Goal: Transaction & Acquisition: Purchase product/service

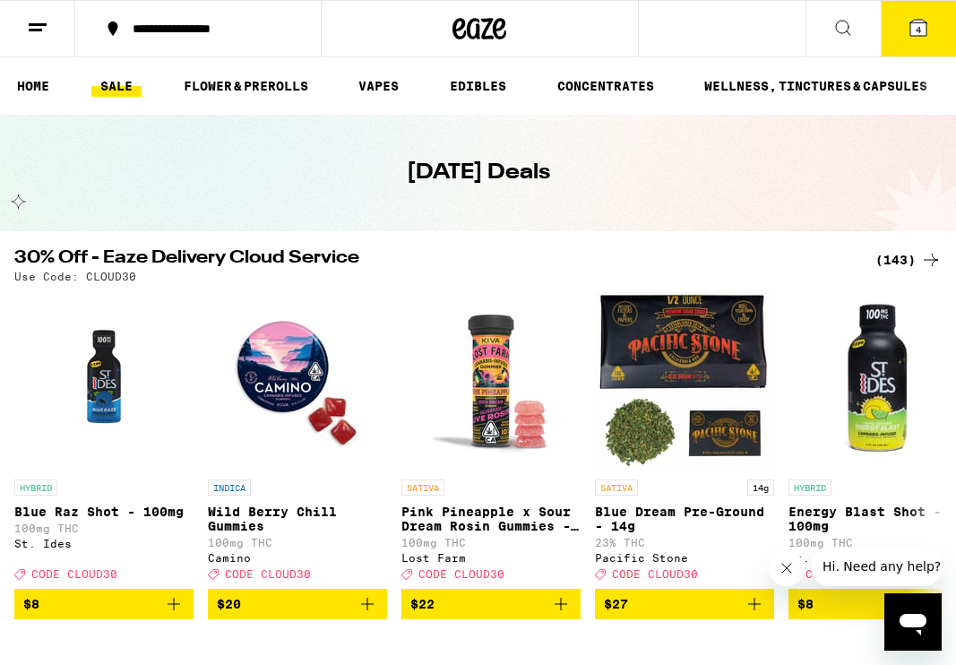
click at [902, 265] on div "(143)" at bounding box center [909, 260] width 66 height 22
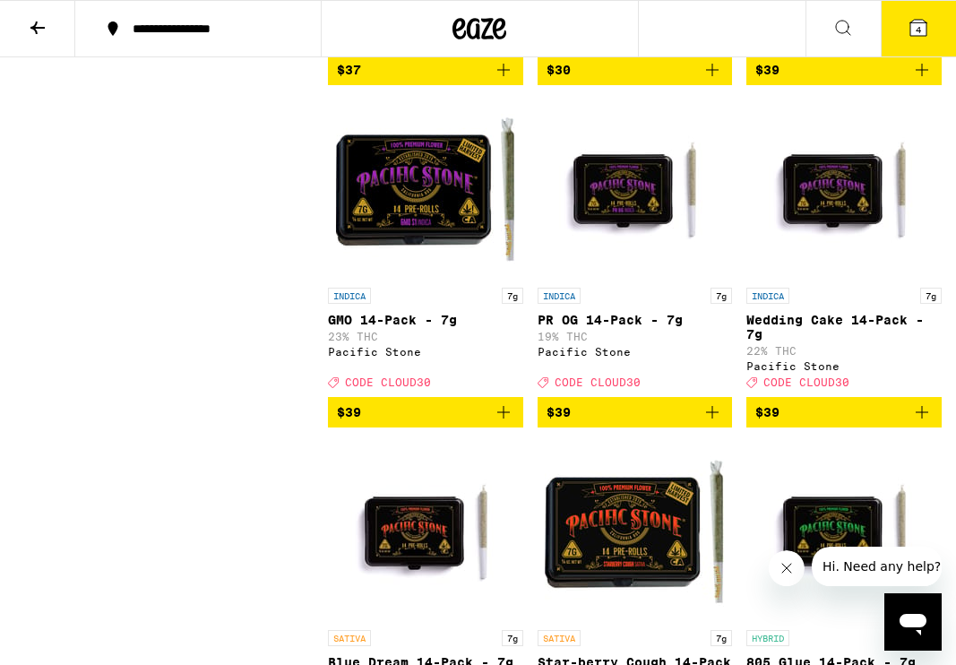
scroll to position [13090, 0]
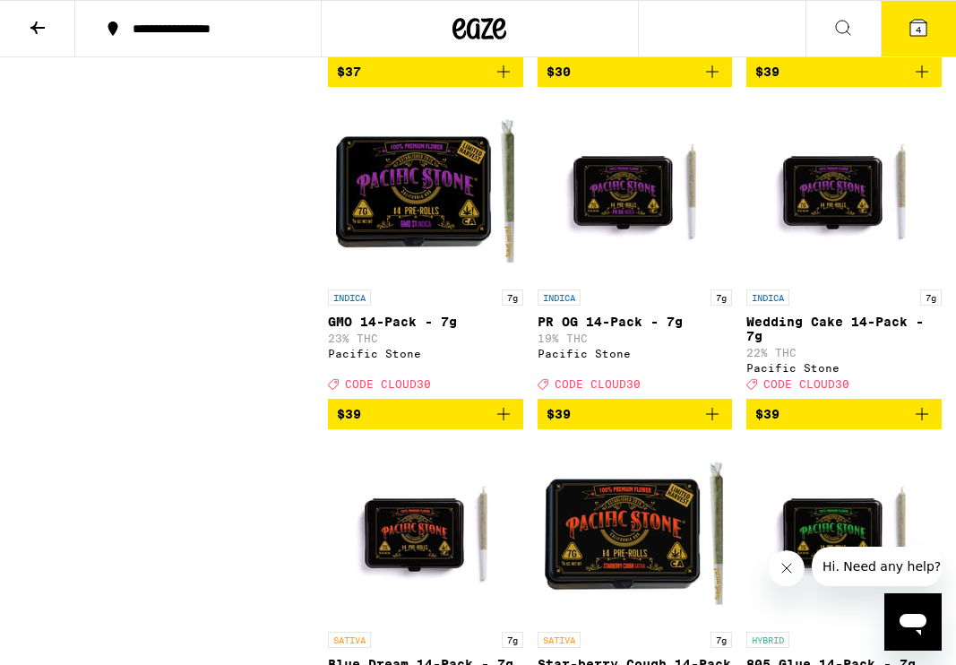
click at [919, 20] on icon at bounding box center [919, 28] width 16 height 16
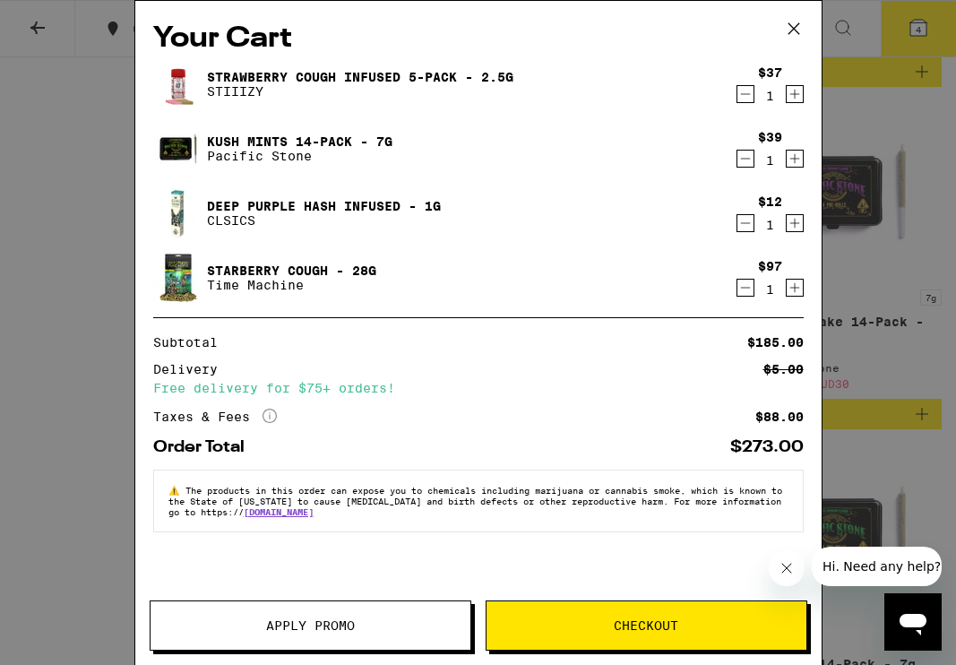
click at [747, 291] on icon "Decrement" at bounding box center [746, 288] width 16 height 22
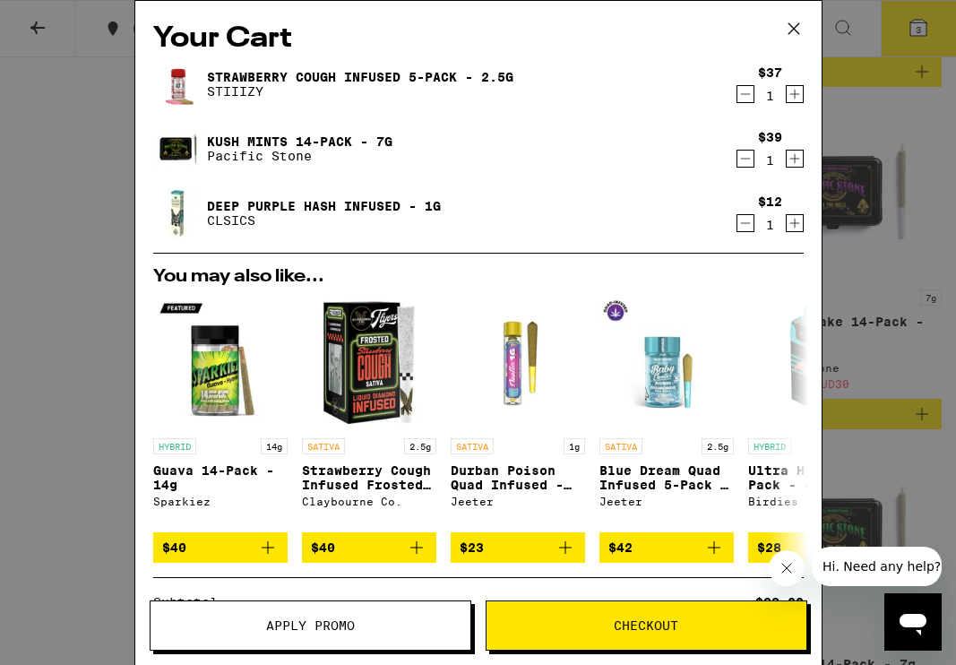
click at [739, 221] on icon "Decrement" at bounding box center [746, 223] width 16 height 22
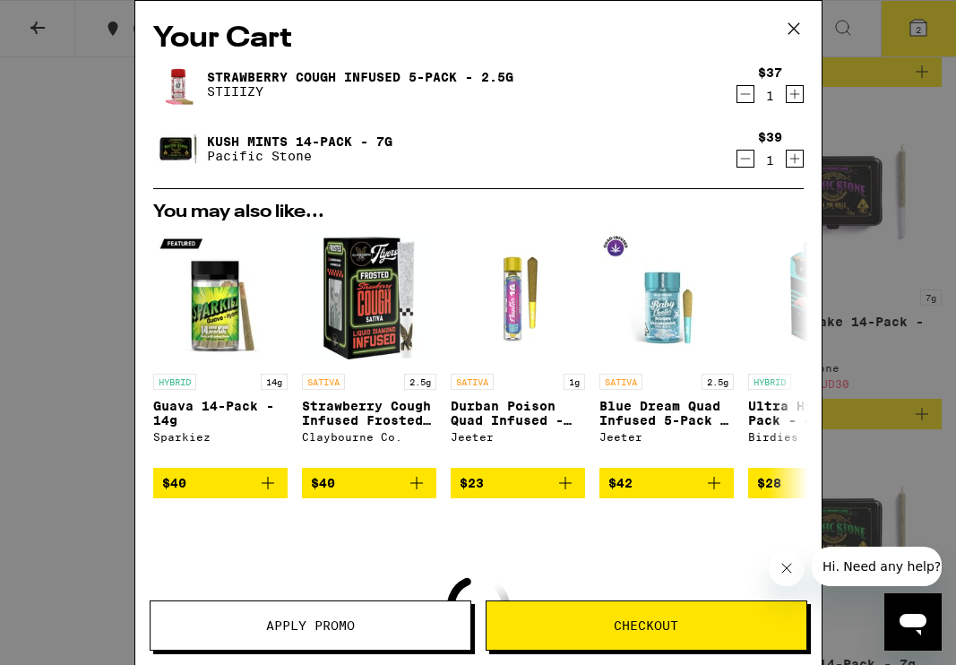
click at [750, 163] on icon "Decrement" at bounding box center [746, 159] width 16 height 22
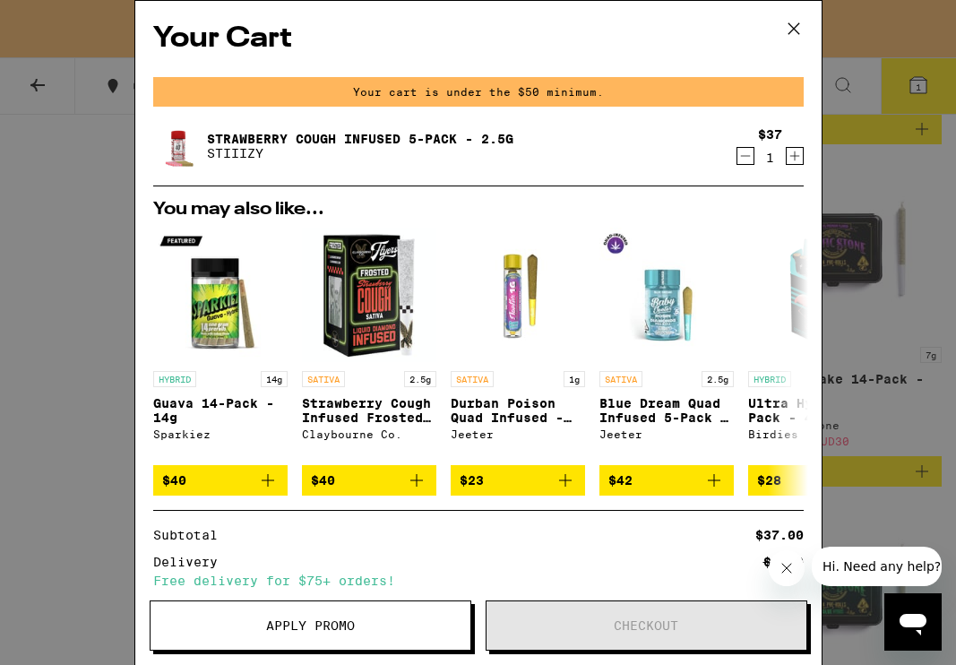
click at [795, 31] on icon at bounding box center [794, 28] width 27 height 27
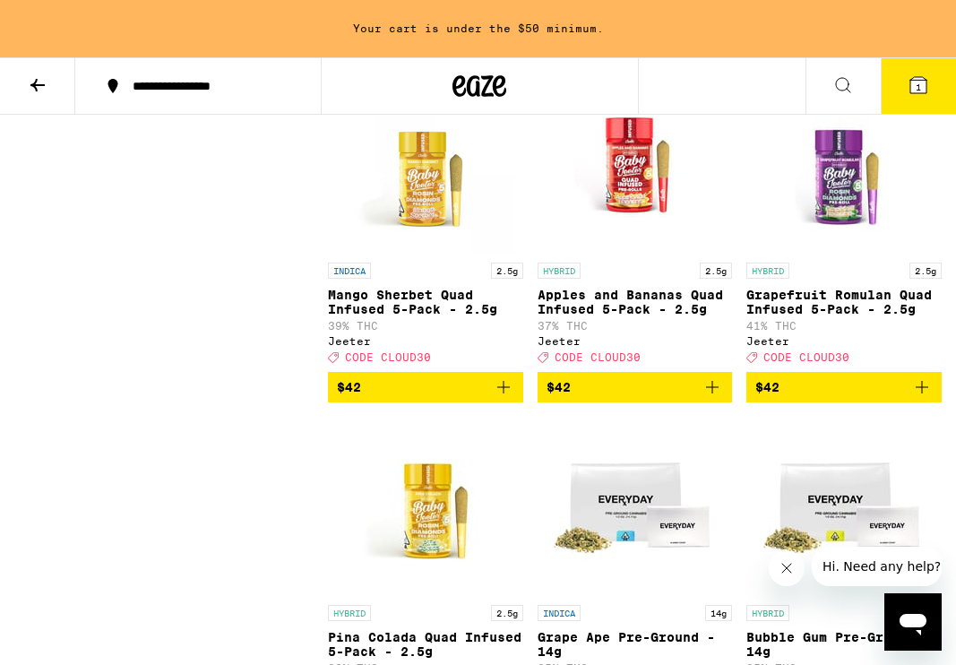
scroll to position [14188, 0]
click at [918, 56] on icon "Add to bag" at bounding box center [922, 45] width 22 height 22
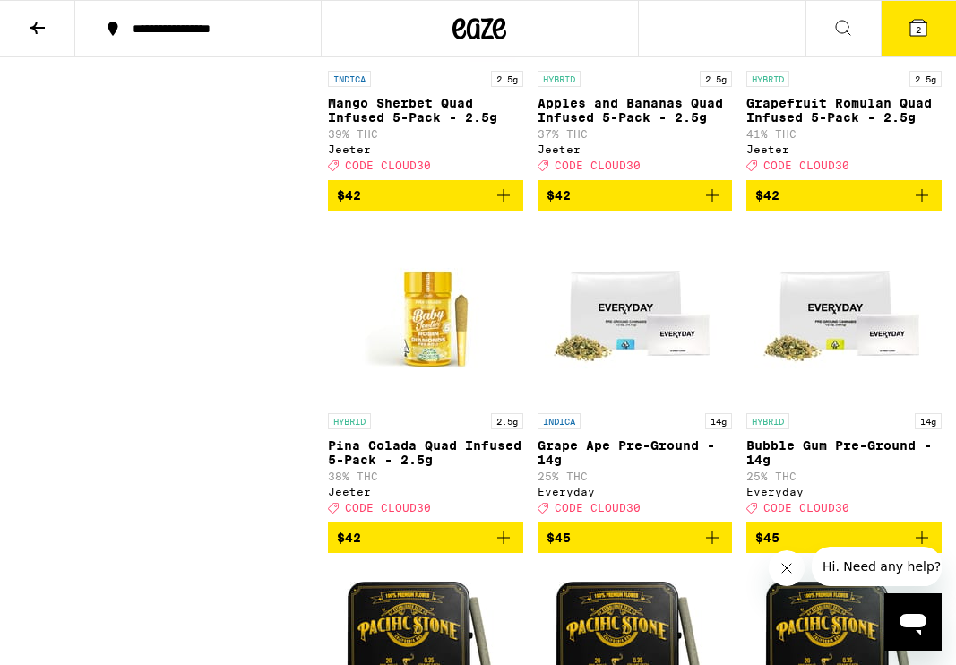
scroll to position [14322, 0]
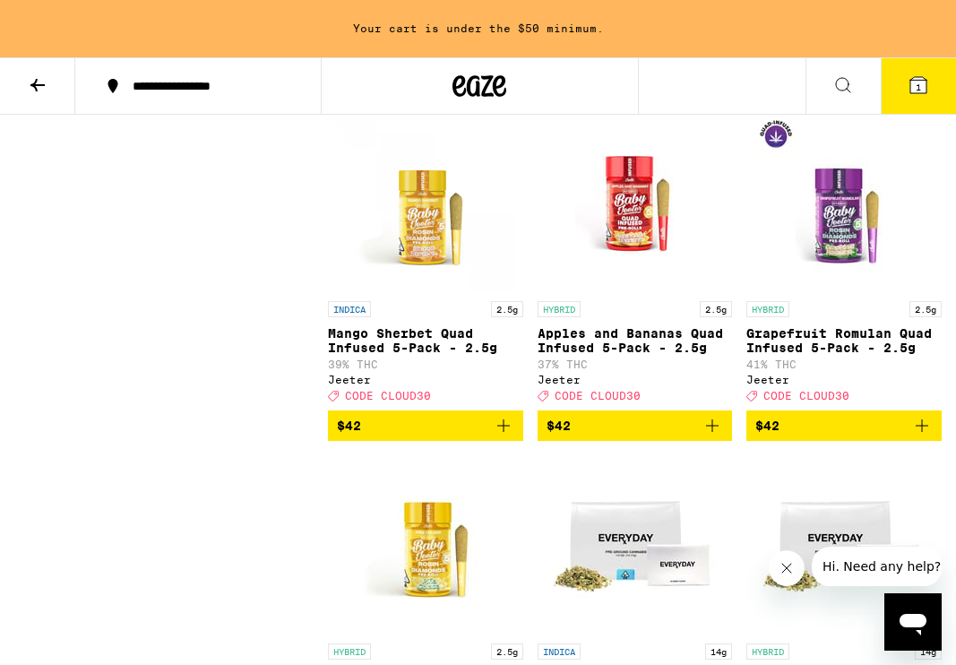
scroll to position [14146, 0]
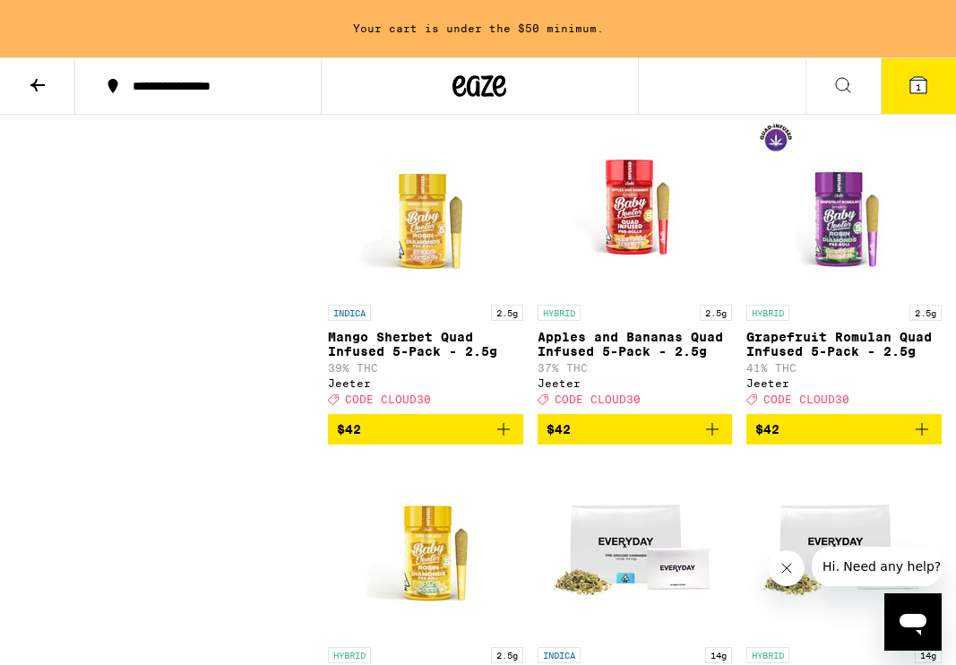
click at [920, 93] on icon "Add to bag" at bounding box center [922, 87] width 13 height 13
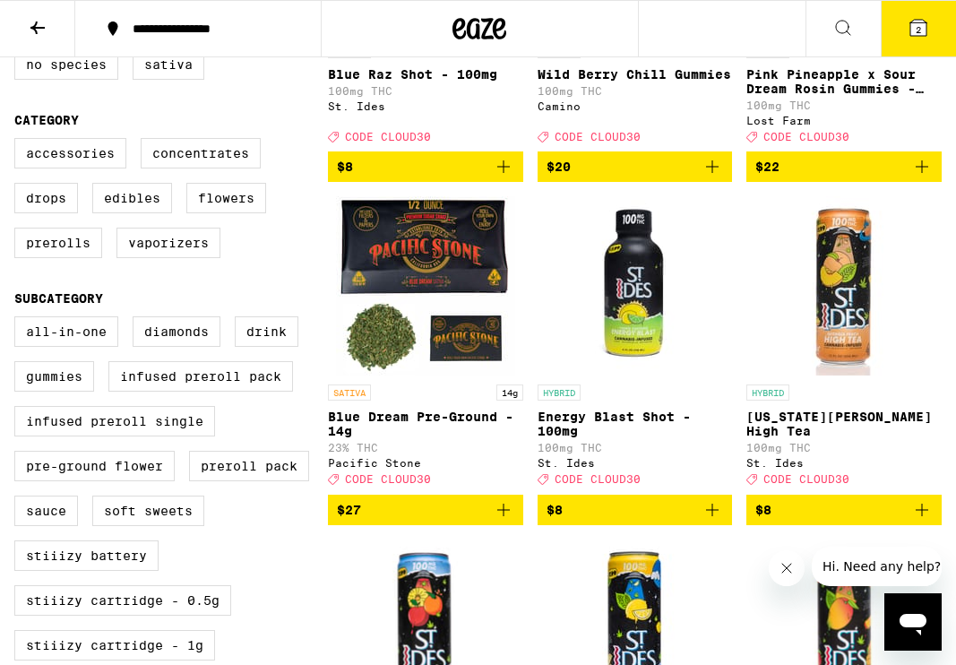
scroll to position [402, 0]
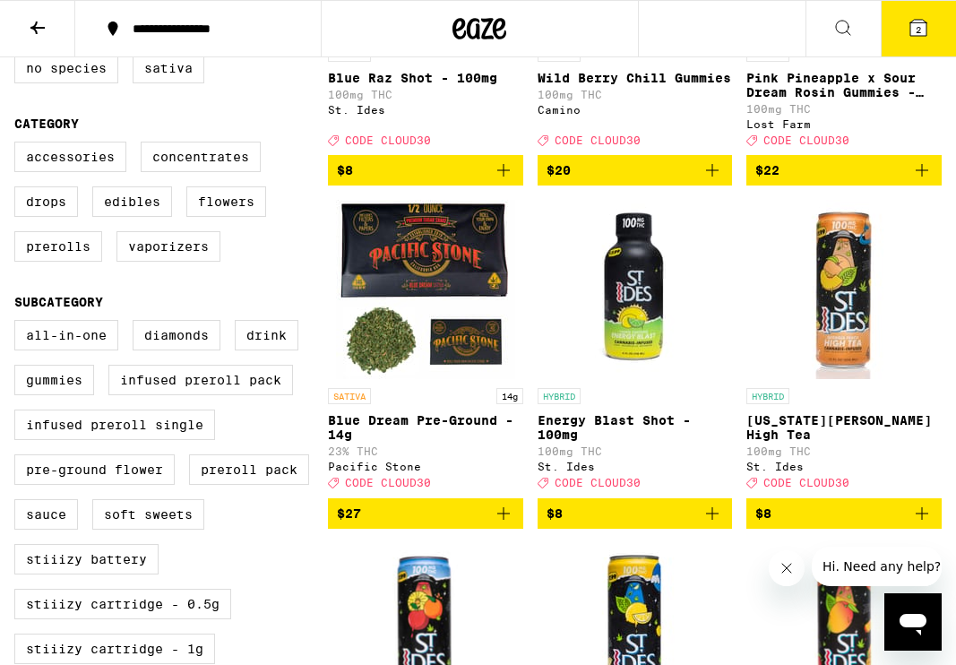
click at [502, 524] on icon "Add to bag" at bounding box center [504, 514] width 22 height 22
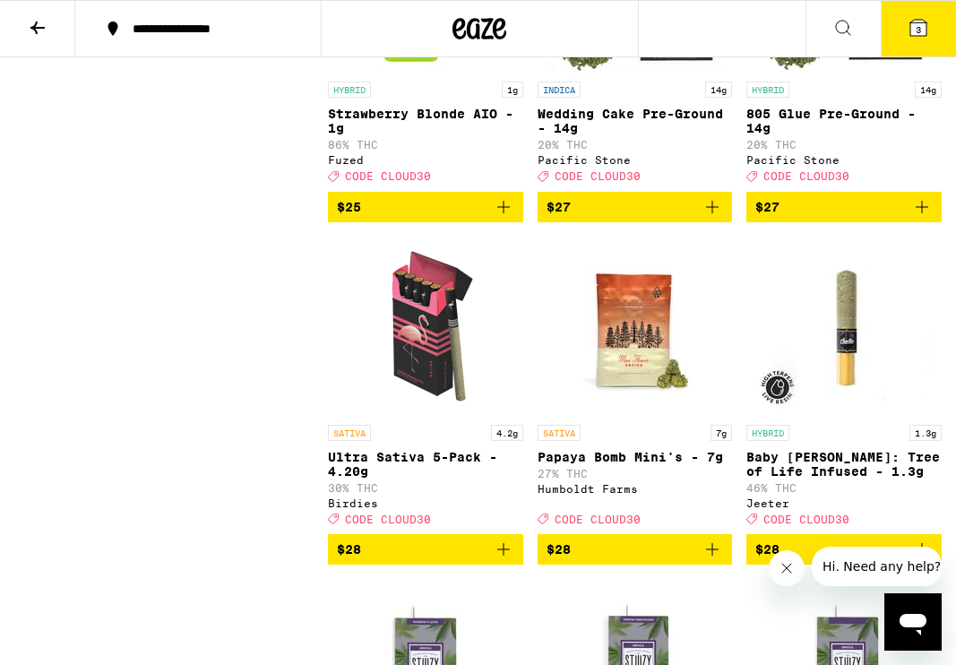
scroll to position [7177, 0]
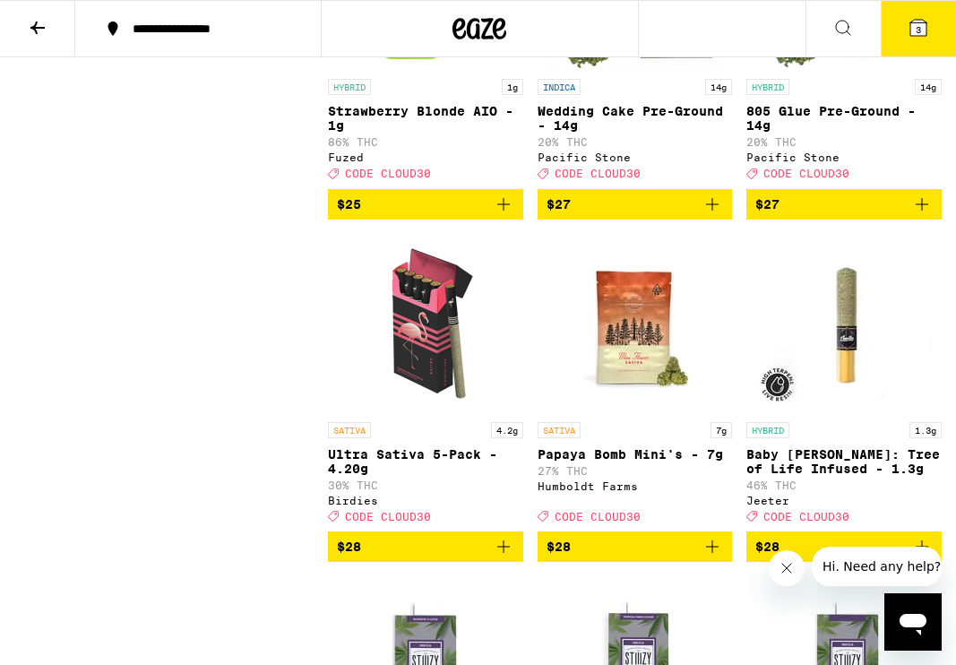
click at [712, 211] on icon "Add to bag" at bounding box center [712, 204] width 13 height 13
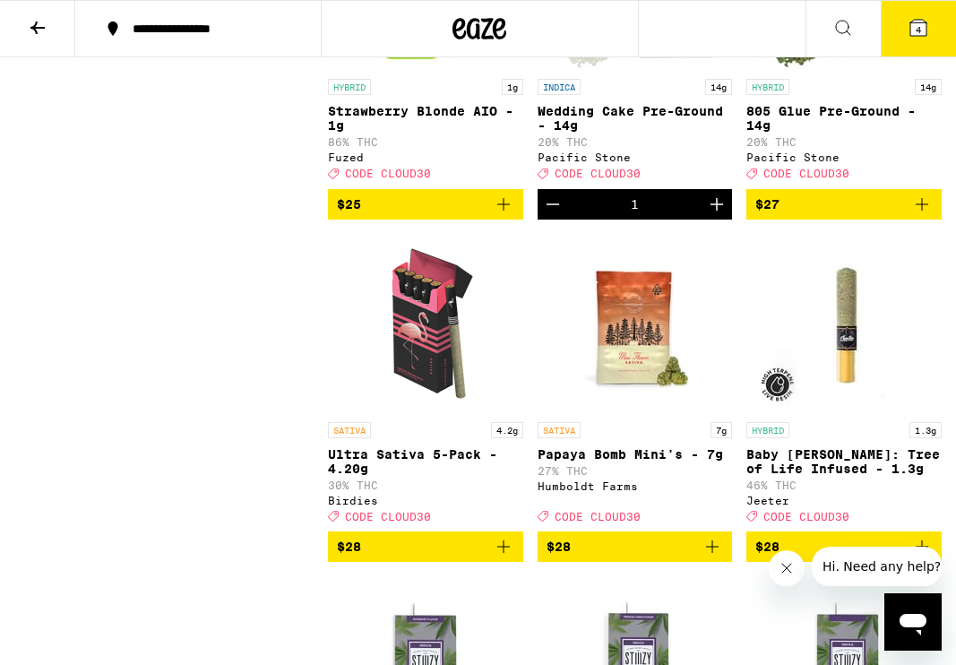
click at [920, 26] on span "4" at bounding box center [918, 29] width 5 height 11
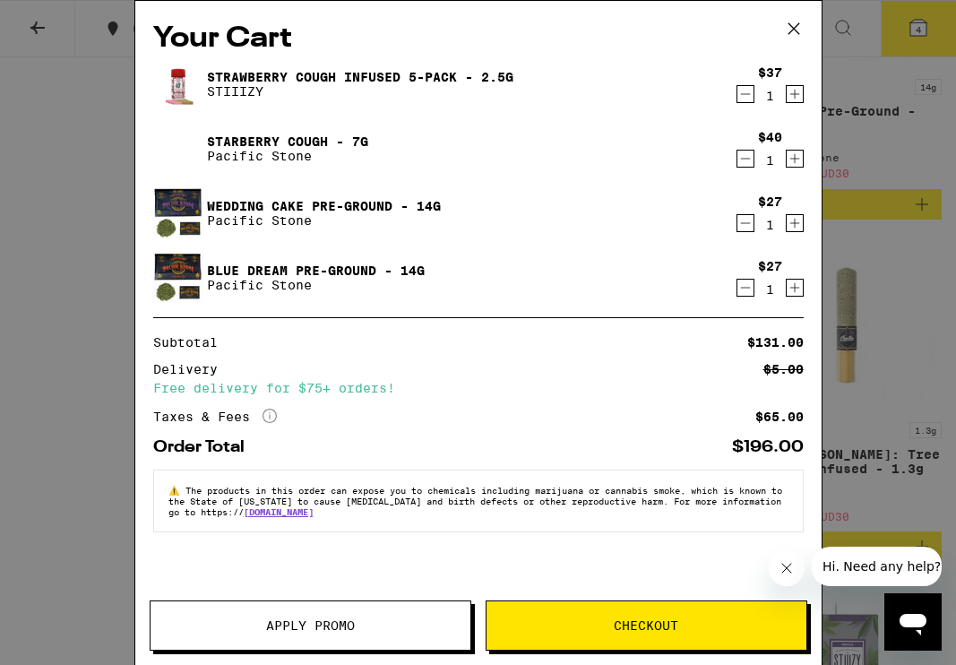
click at [747, 159] on icon "Decrement" at bounding box center [746, 159] width 16 height 22
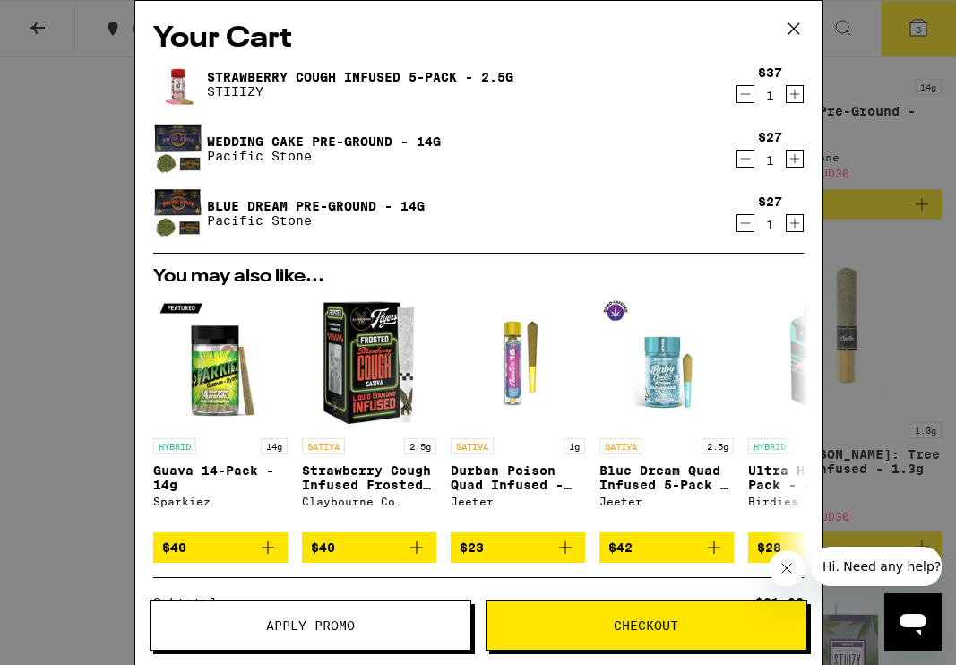
click at [792, 26] on icon at bounding box center [794, 28] width 27 height 27
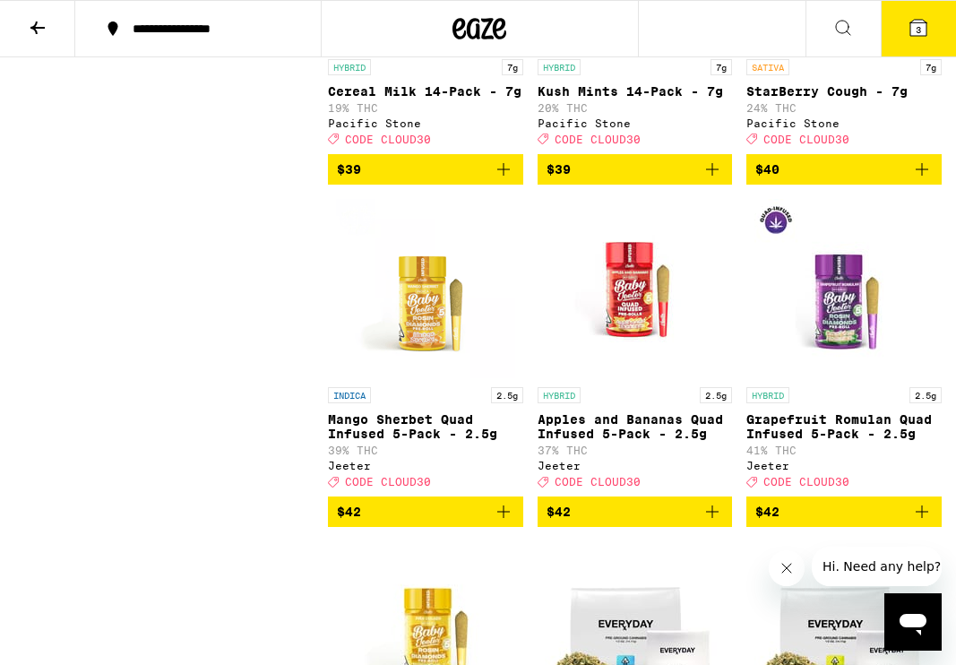
scroll to position [14004, 0]
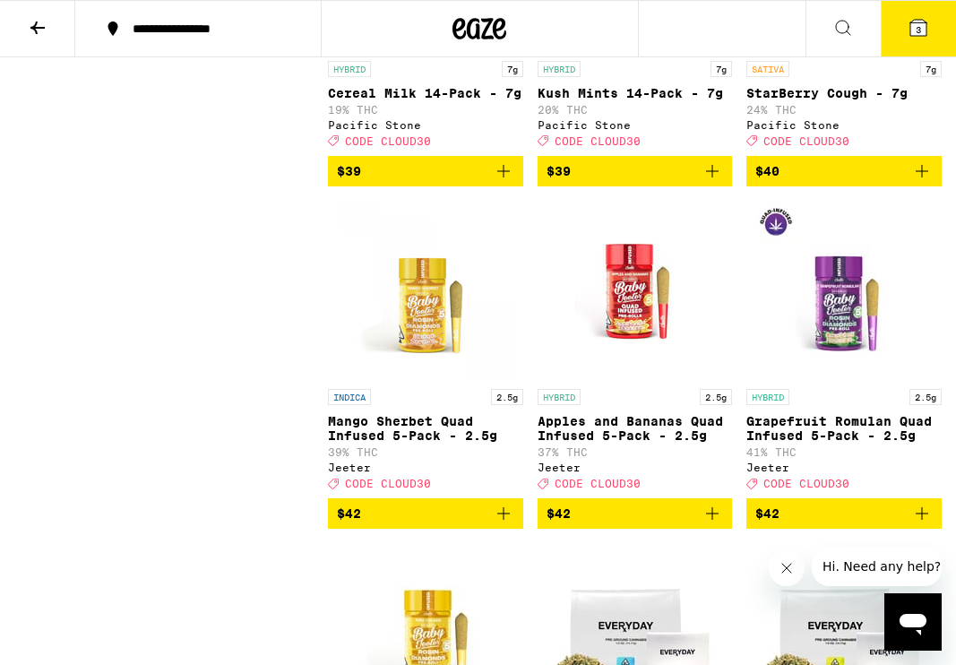
click at [505, 182] on icon "Add to bag" at bounding box center [504, 171] width 22 height 22
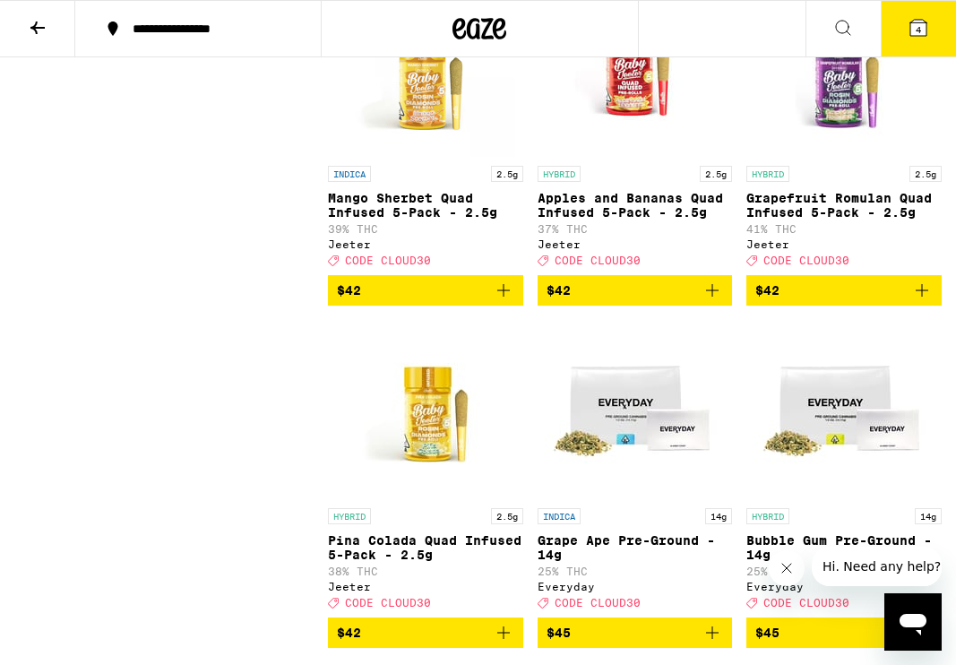
scroll to position [14228, 0]
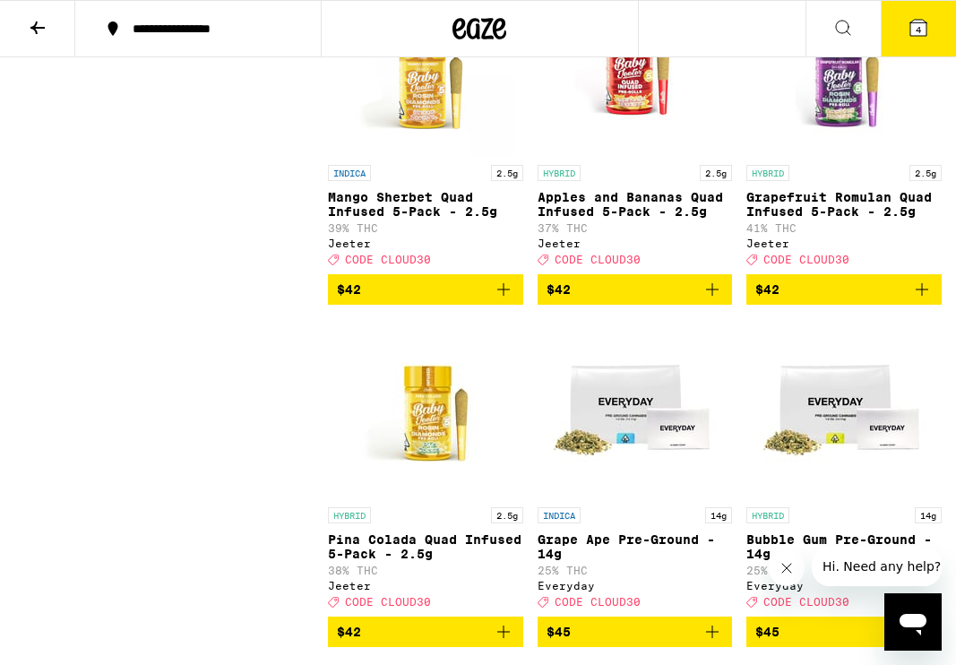
click at [921, 28] on span "4" at bounding box center [918, 29] width 5 height 11
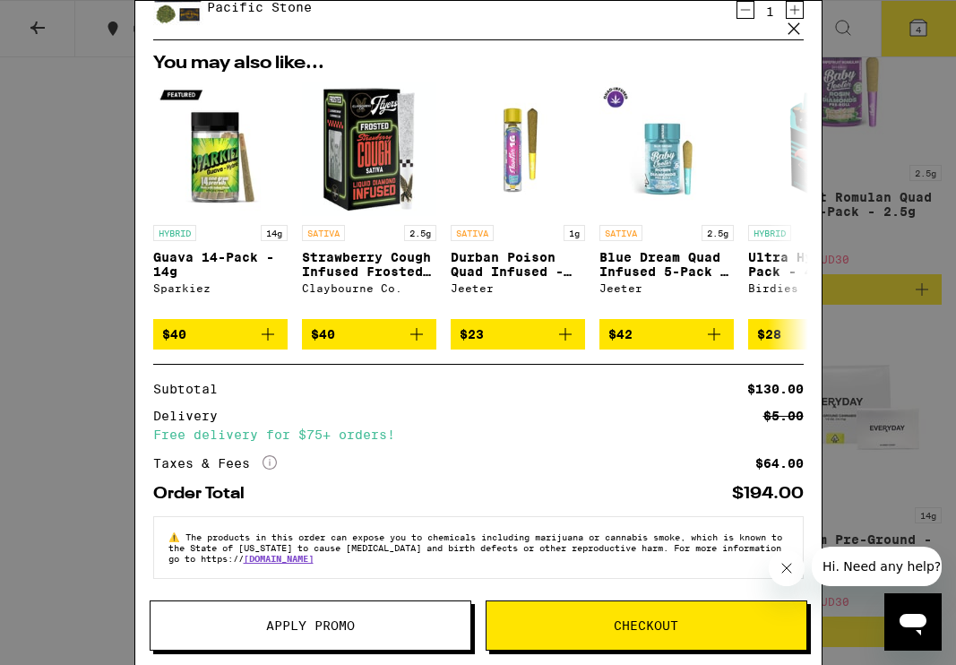
scroll to position [291, 0]
click at [333, 623] on span "Apply Promo" at bounding box center [310, 625] width 89 height 13
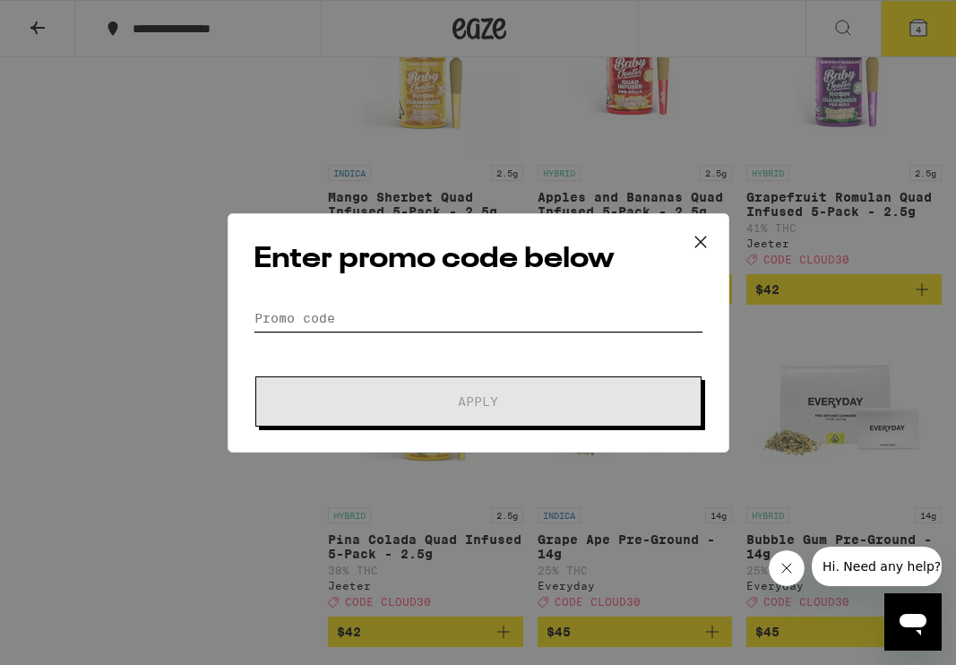
click at [408, 310] on input "Promo Code" at bounding box center [479, 318] width 450 height 27
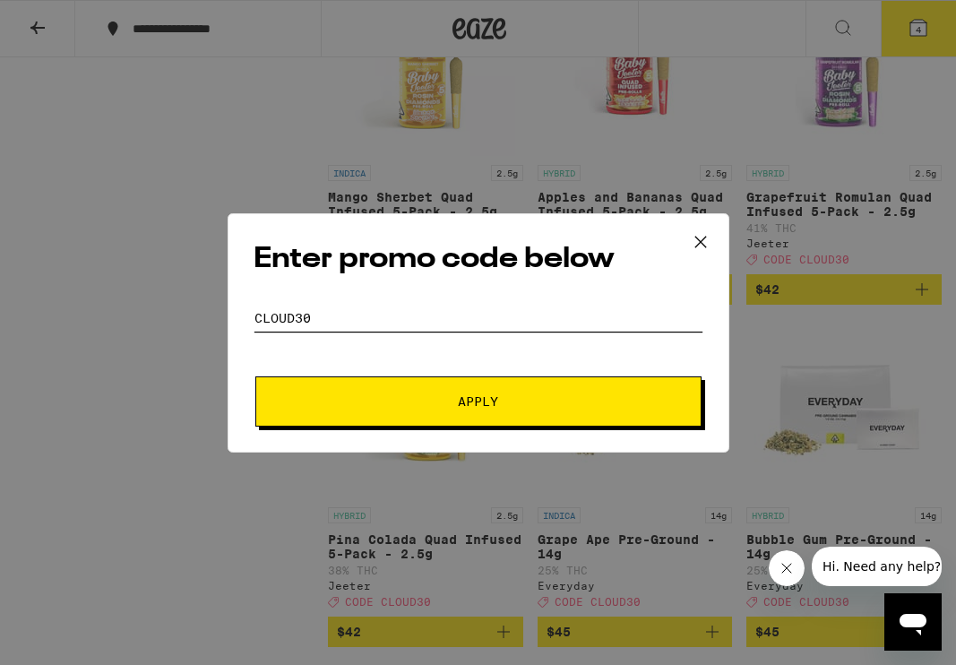
type input "cloud30"
click at [478, 401] on button "Apply" at bounding box center [478, 401] width 446 height 50
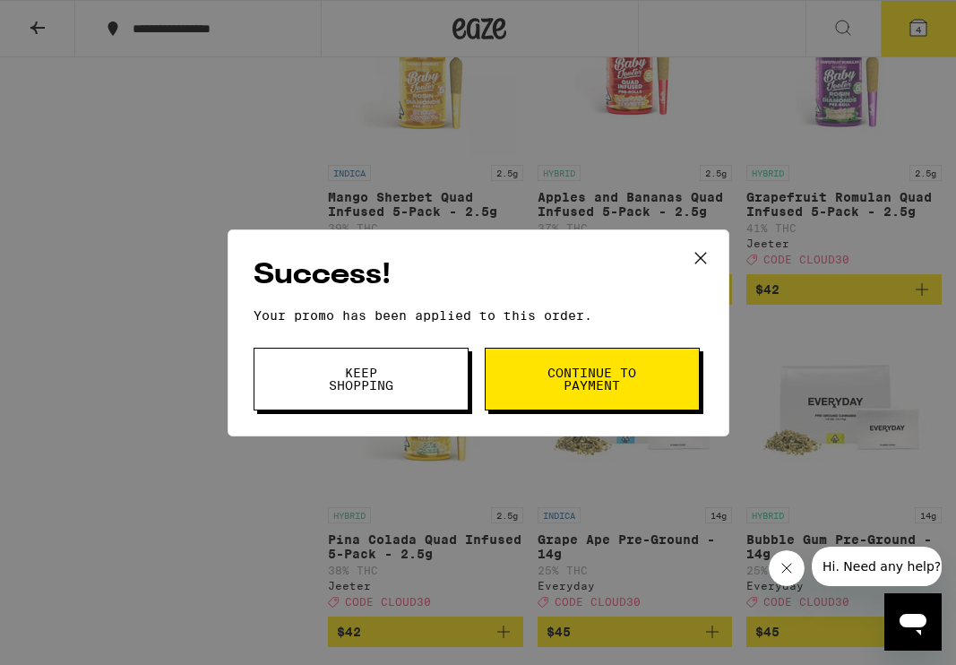
click at [572, 364] on button "Continue to payment" at bounding box center [592, 379] width 215 height 63
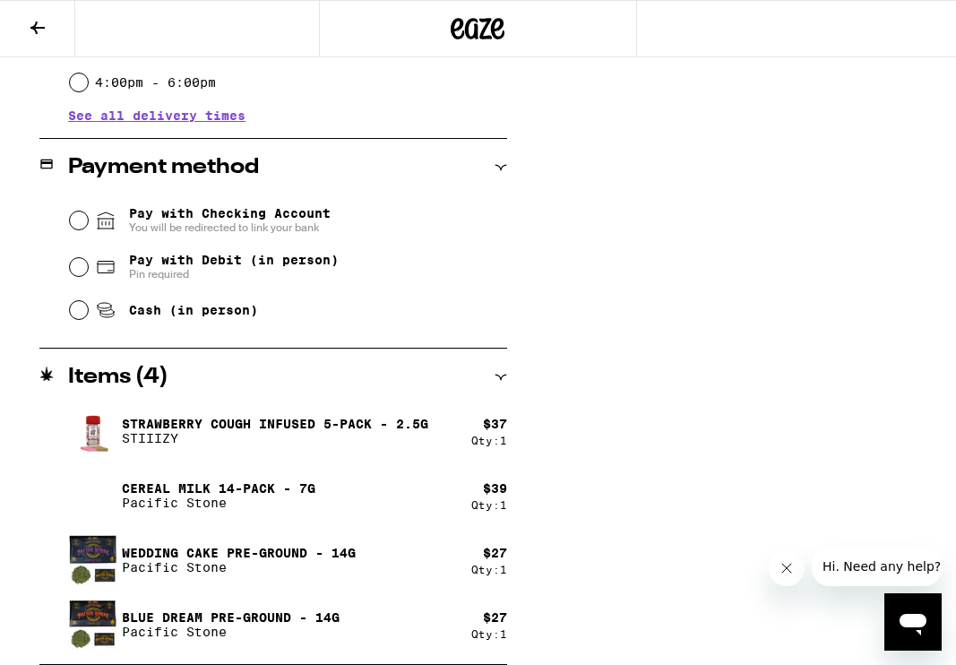
scroll to position [664, 0]
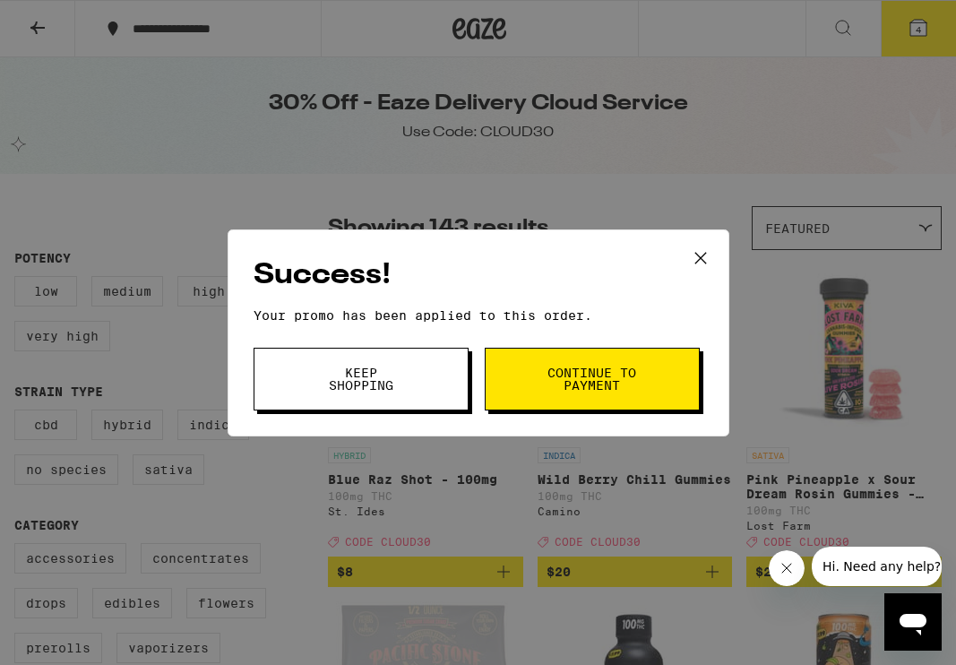
click at [378, 386] on span "Keep Shopping" at bounding box center [360, 379] width 91 height 25
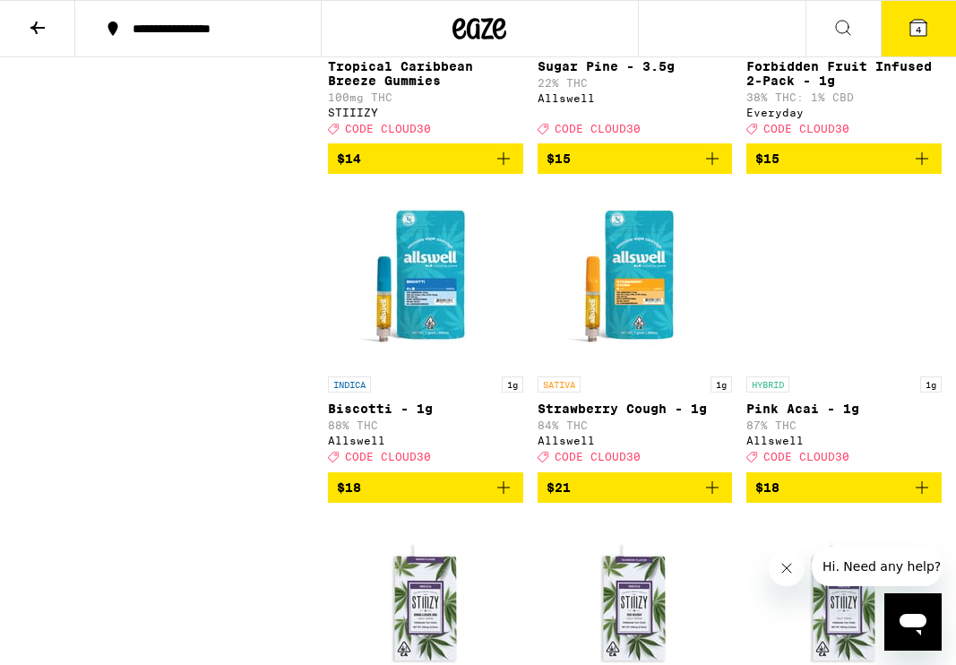
scroll to position [1710, 0]
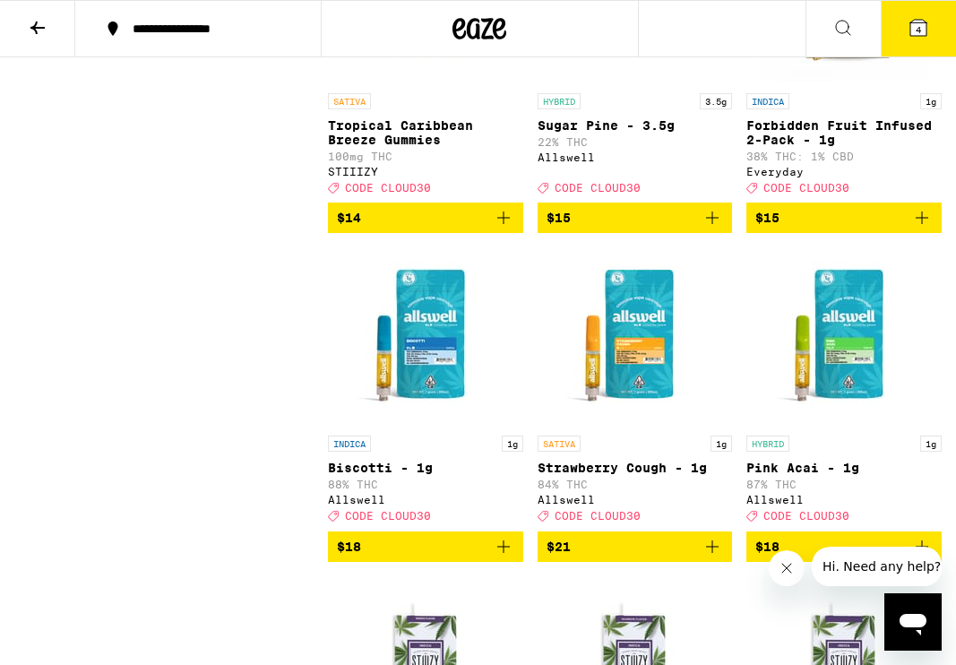
click at [917, 229] on icon "Add to bag" at bounding box center [922, 218] width 22 height 22
click at [922, 21] on icon at bounding box center [919, 28] width 16 height 16
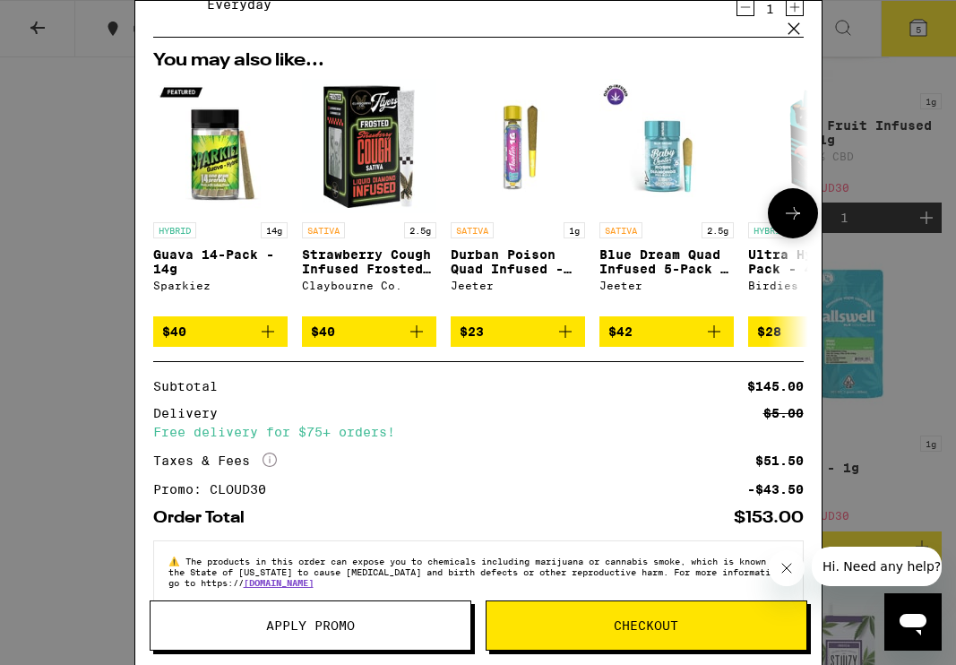
scroll to position [343, 0]
